Goal: Answer question/provide support

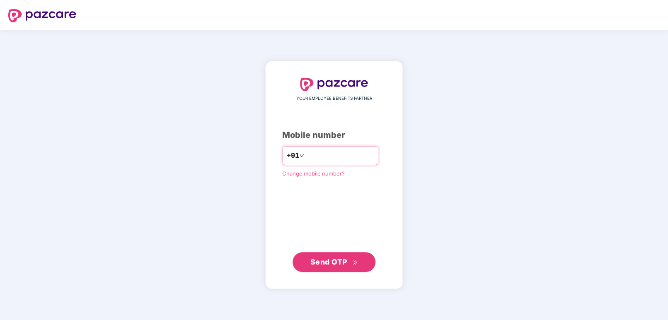
click at [317, 150] on input "number" at bounding box center [340, 155] width 68 height 13
type input "**********"
click at [327, 262] on span "Send OTP" at bounding box center [328, 262] width 37 height 9
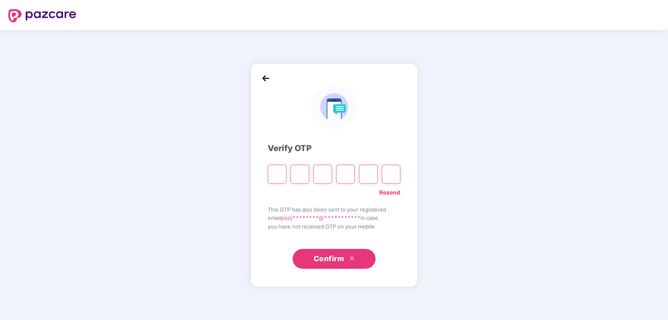
paste input "*"
type input "*"
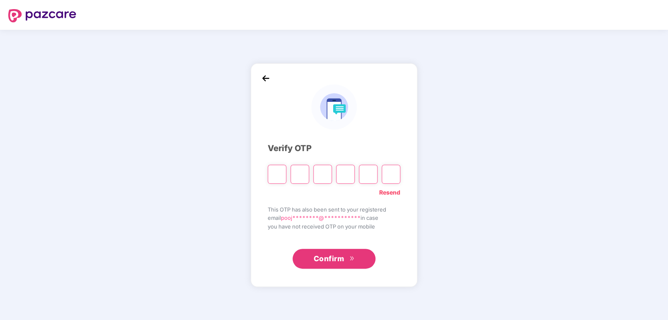
type input "*"
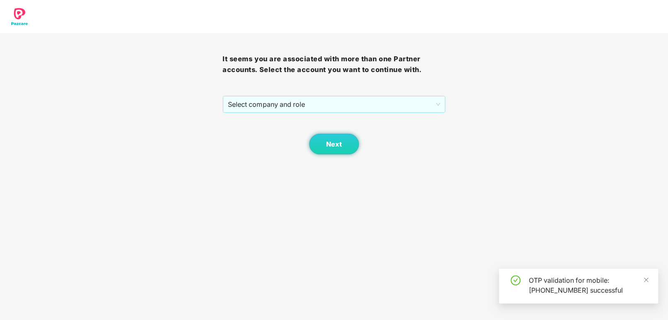
click at [334, 252] on body "It seems you are associated with more than one Partner accounts. Select the acc…" at bounding box center [334, 160] width 668 height 320
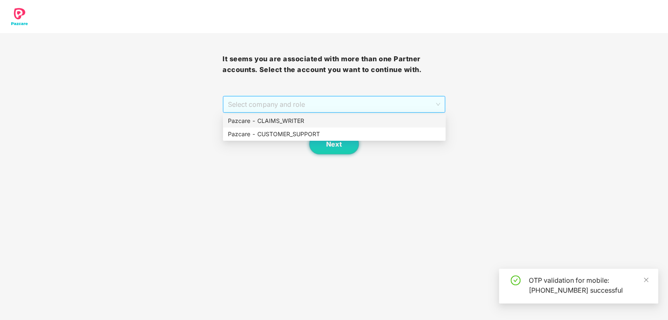
click at [312, 105] on span "Select company and role" at bounding box center [334, 105] width 212 height 16
drag, startPoint x: 271, startPoint y: 131, endPoint x: 281, endPoint y: 135, distance: 10.4
click at [271, 131] on div "Pazcare - CUSTOMER_SUPPORT" at bounding box center [334, 134] width 213 height 9
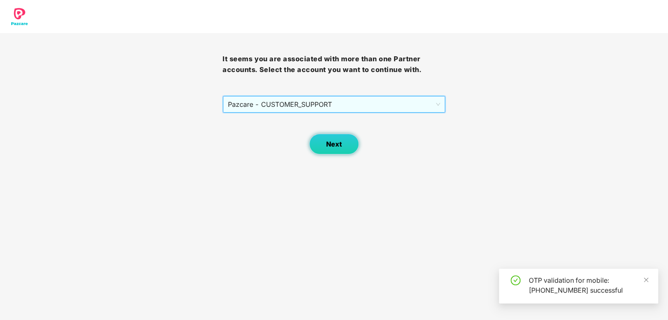
click at [347, 148] on button "Next" at bounding box center [334, 144] width 50 height 21
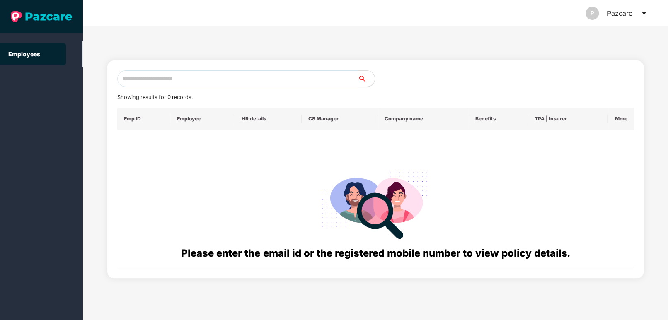
click at [191, 76] on input "text" at bounding box center [237, 78] width 241 height 17
paste input "**********"
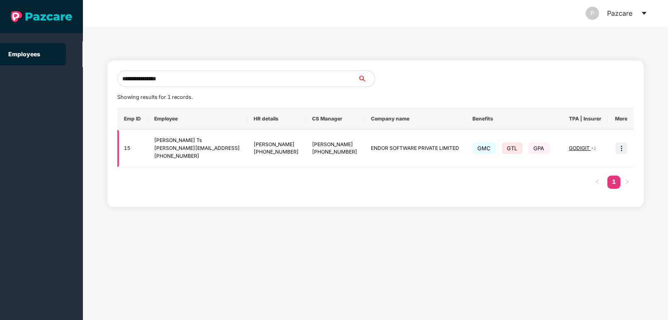
type input "**********"
click at [620, 148] on img at bounding box center [621, 149] width 12 height 12
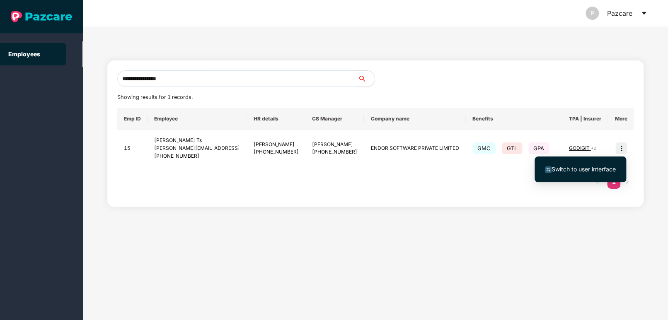
click at [440, 222] on div "**********" at bounding box center [375, 174] width 585 height 294
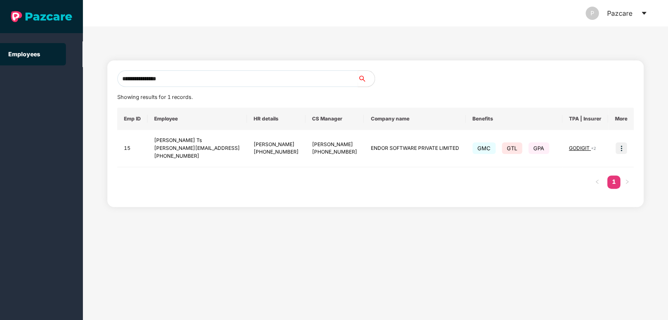
drag, startPoint x: 620, startPoint y: 149, endPoint x: 600, endPoint y: 160, distance: 23.0
click at [619, 148] on img at bounding box center [621, 149] width 12 height 12
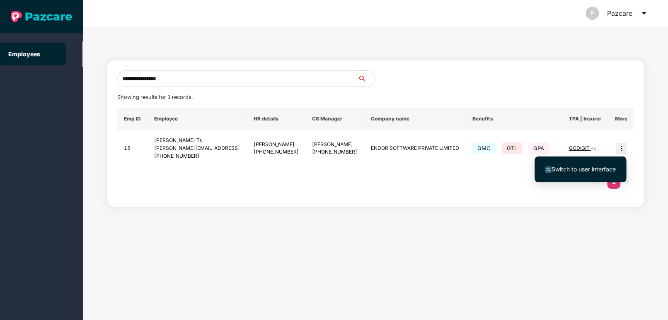
click at [558, 169] on span "Switch to user interface" at bounding box center [584, 169] width 64 height 7
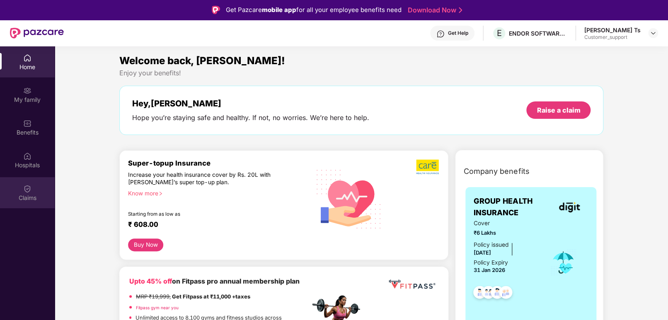
click at [29, 189] on img at bounding box center [27, 189] width 8 height 8
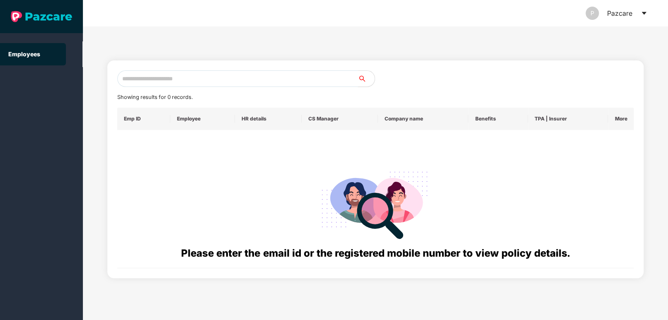
click at [179, 78] on input "text" at bounding box center [237, 78] width 241 height 17
paste input "**********"
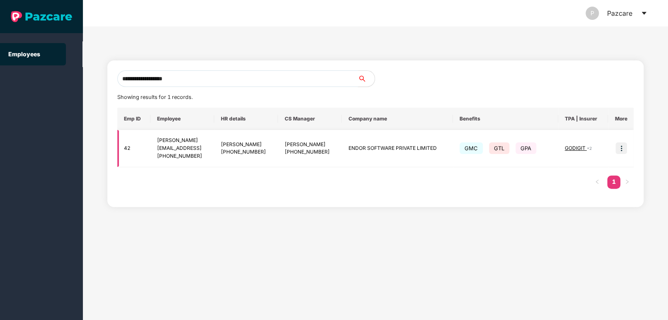
type input "**********"
click at [621, 148] on img at bounding box center [621, 149] width 12 height 12
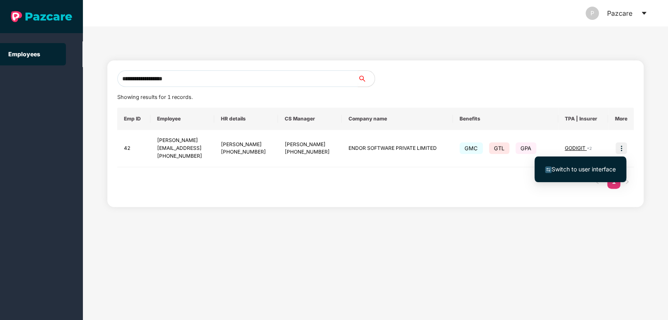
click at [568, 166] on span "Switch to user interface" at bounding box center [584, 169] width 64 height 7
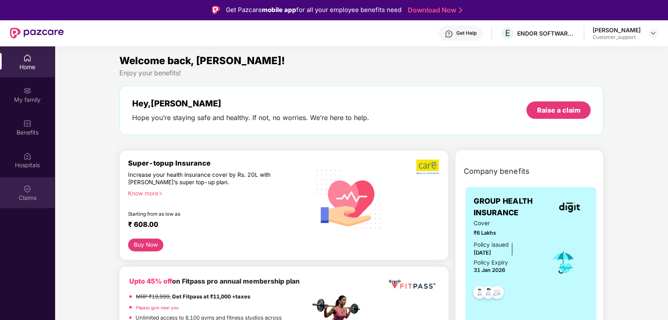
click at [24, 185] on img at bounding box center [27, 189] width 8 height 8
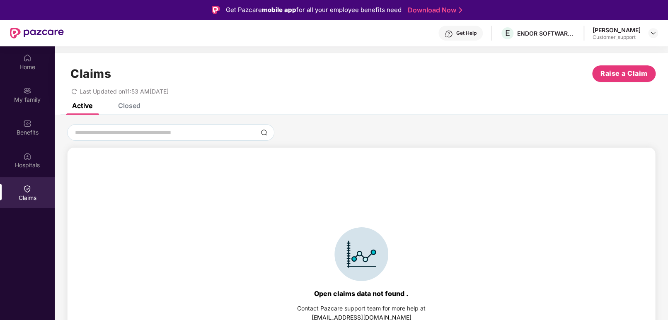
click at [128, 105] on div "Closed" at bounding box center [129, 106] width 22 height 8
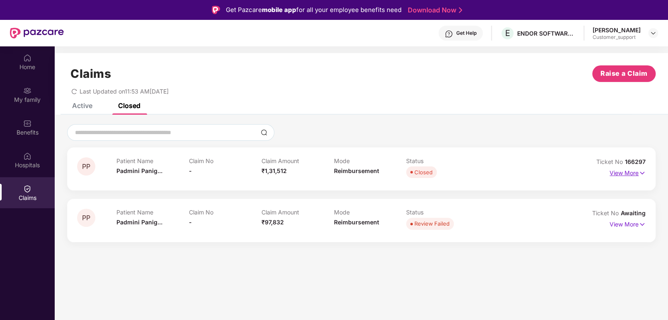
click at [639, 172] on img at bounding box center [642, 173] width 7 height 9
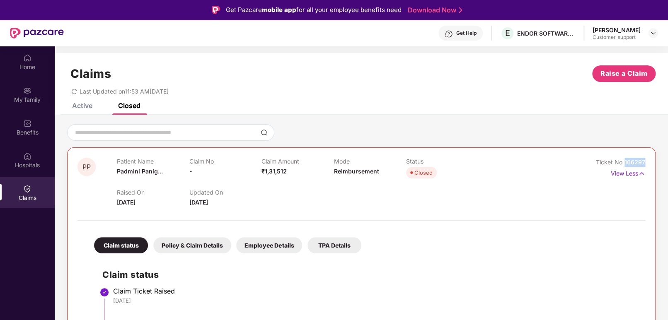
drag, startPoint x: 622, startPoint y: 161, endPoint x: 646, endPoint y: 162, distance: 23.2
copy span "166297"
click at [641, 175] on img at bounding box center [641, 173] width 7 height 9
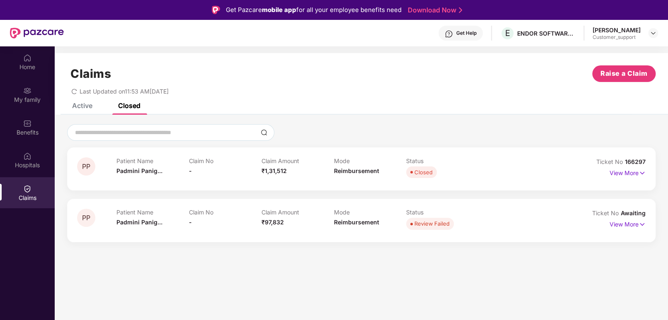
click at [545, 220] on div "Patient Name Padmini Panig... Claim No - Claim Amount ₹97,832 Mode Reimbursemen…" at bounding box center [333, 220] width 434 height 23
click at [617, 222] on p "View More" at bounding box center [628, 223] width 36 height 11
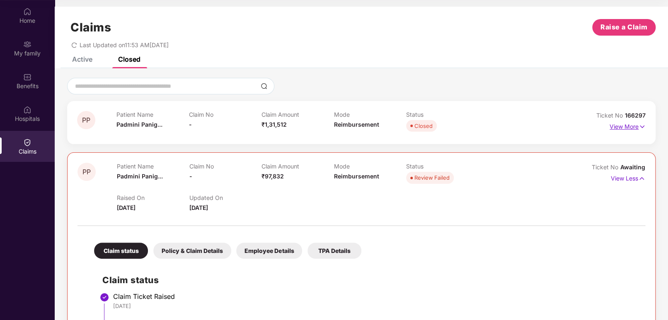
click at [639, 129] on img at bounding box center [642, 126] width 7 height 9
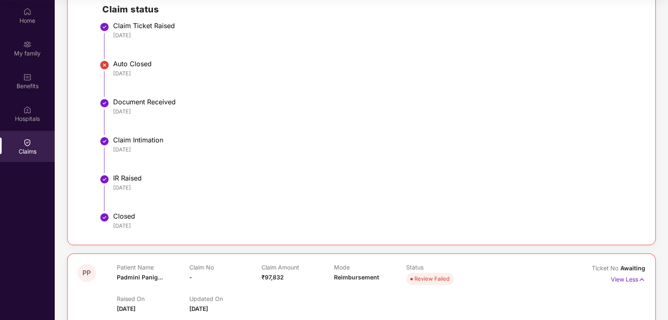
scroll to position [221, 0]
